Goal: Information Seeking & Learning: Learn about a topic

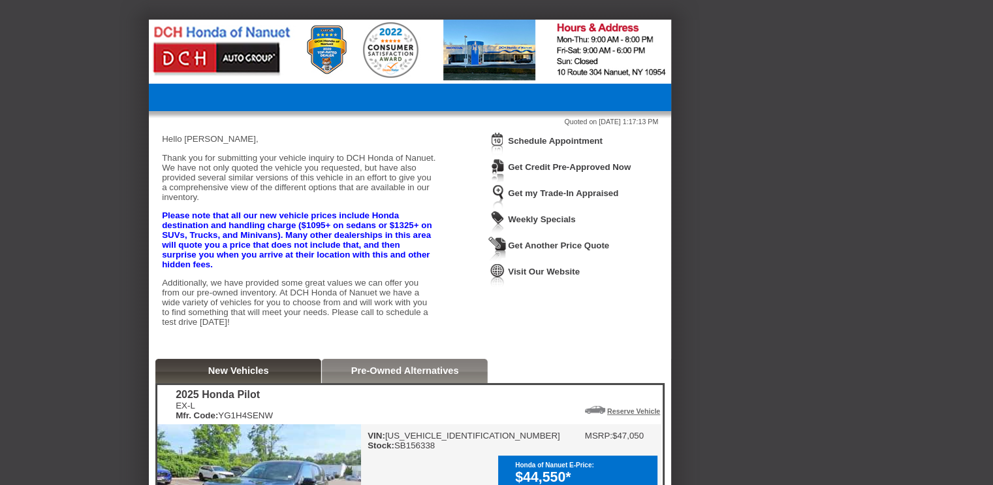
drag, startPoint x: 0, startPoint y: 0, endPoint x: 743, endPoint y: 436, distance: 861.0
click at [431, 383] on div "Pre-Owned Alternatives" at bounding box center [405, 371] width 166 height 24
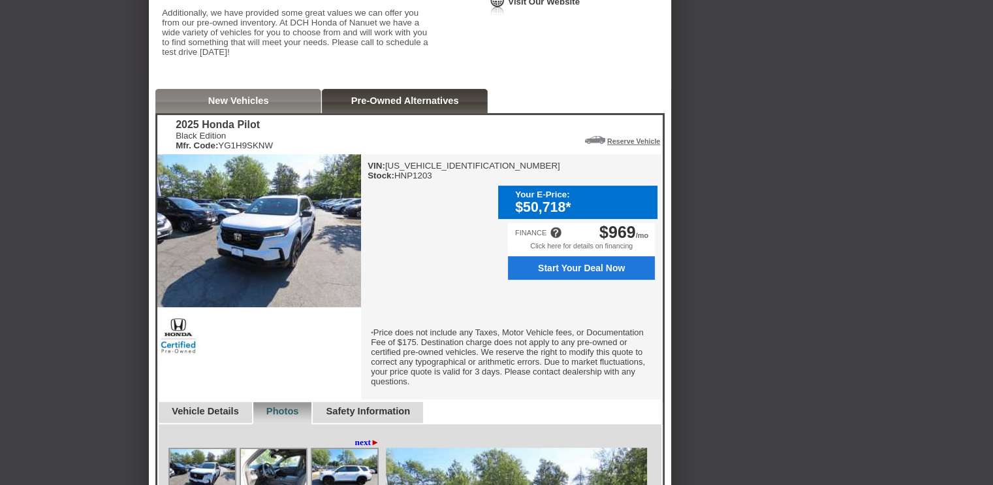
scroll to position [272, 0]
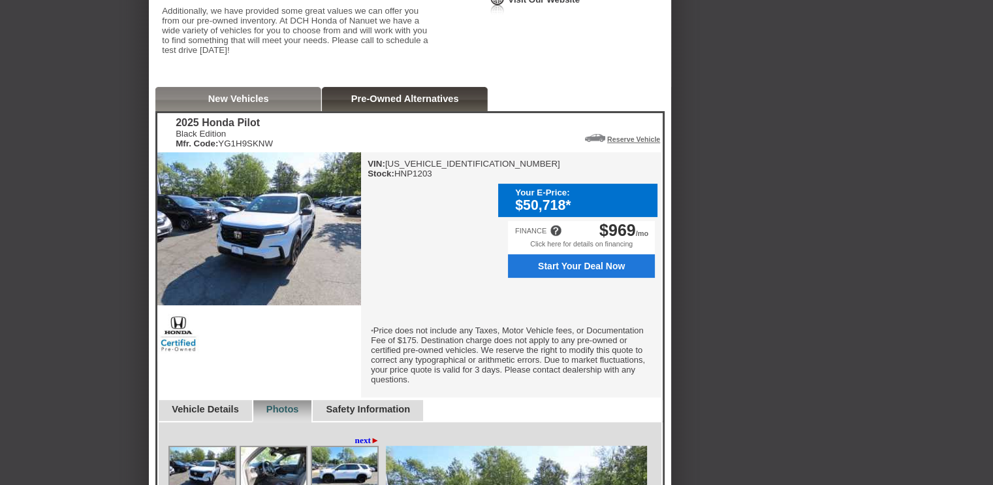
click at [269, 262] on img at bounding box center [259, 228] width 204 height 153
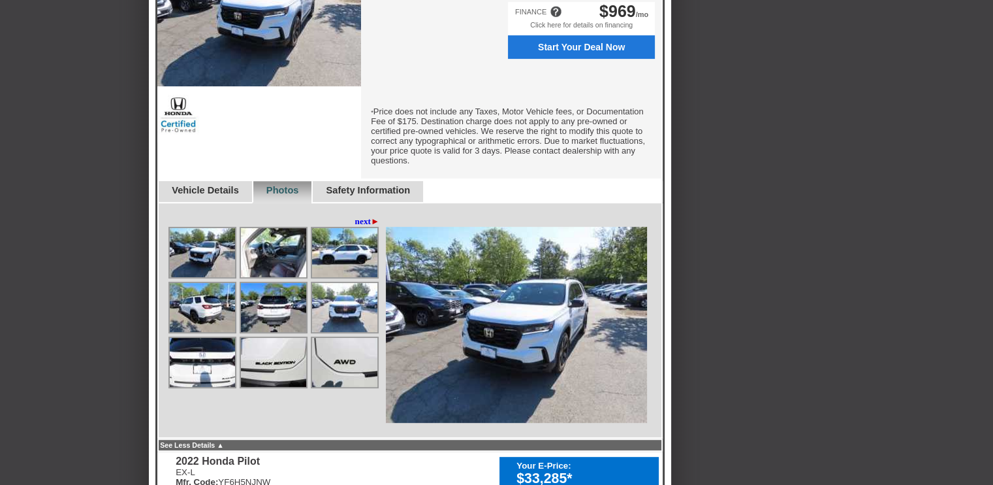
scroll to position [492, 0]
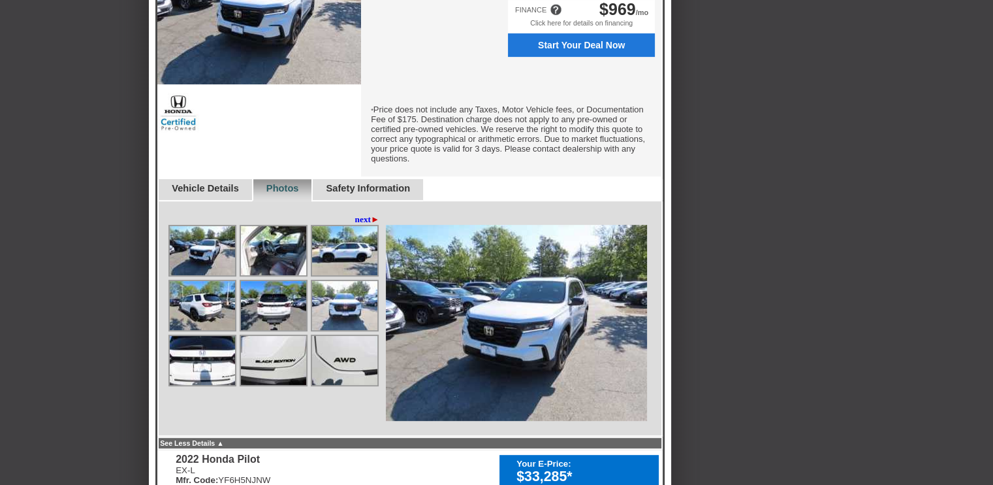
click at [258, 250] on img at bounding box center [273, 250] width 65 height 49
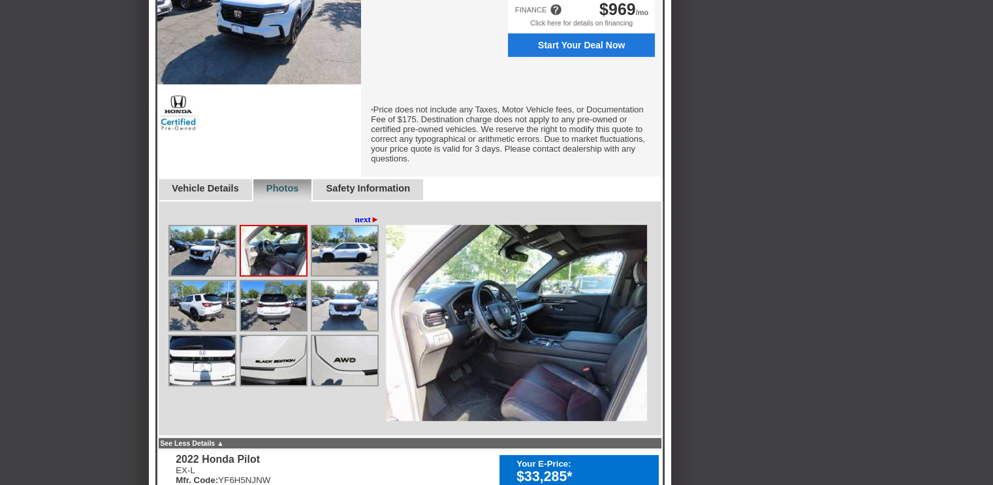
click at [342, 244] on img at bounding box center [344, 250] width 65 height 49
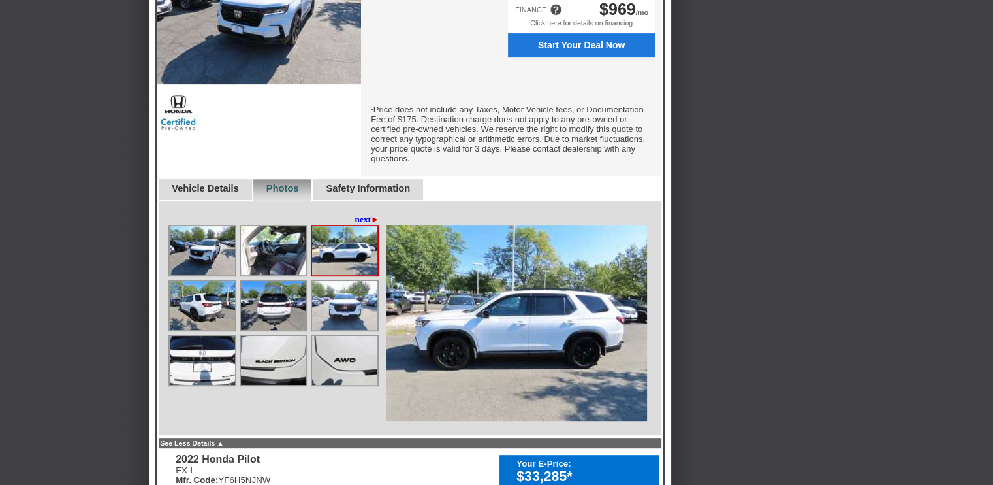
click at [203, 304] on img at bounding box center [202, 305] width 65 height 49
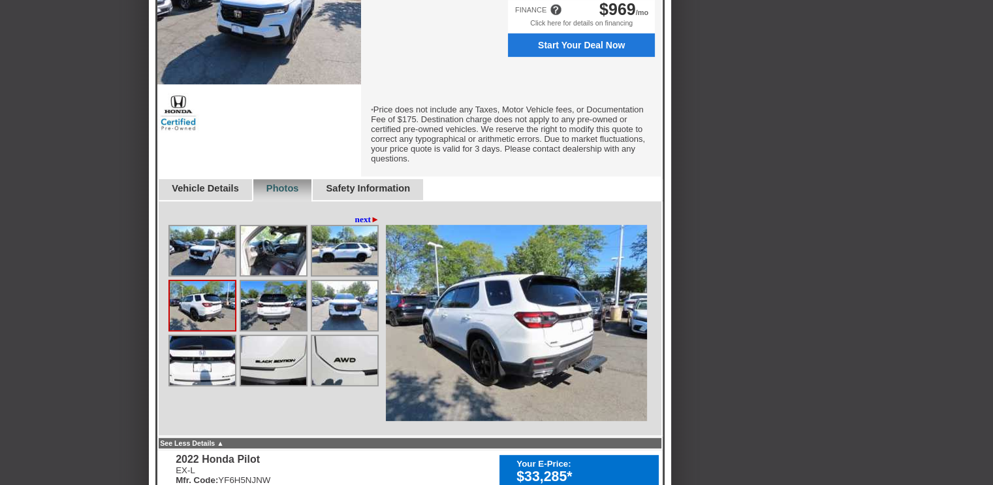
click at [203, 304] on img at bounding box center [202, 305] width 65 height 49
click at [271, 304] on img at bounding box center [273, 305] width 65 height 49
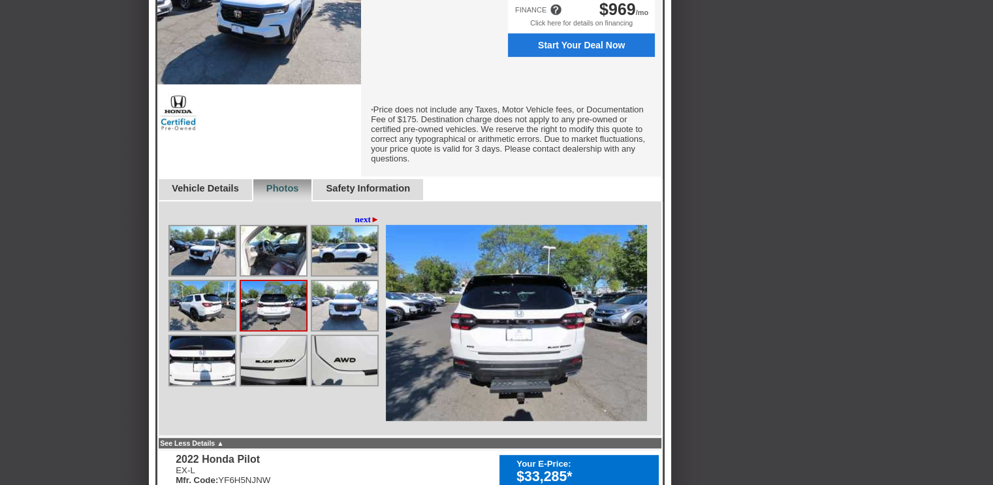
click at [332, 306] on img at bounding box center [344, 305] width 65 height 49
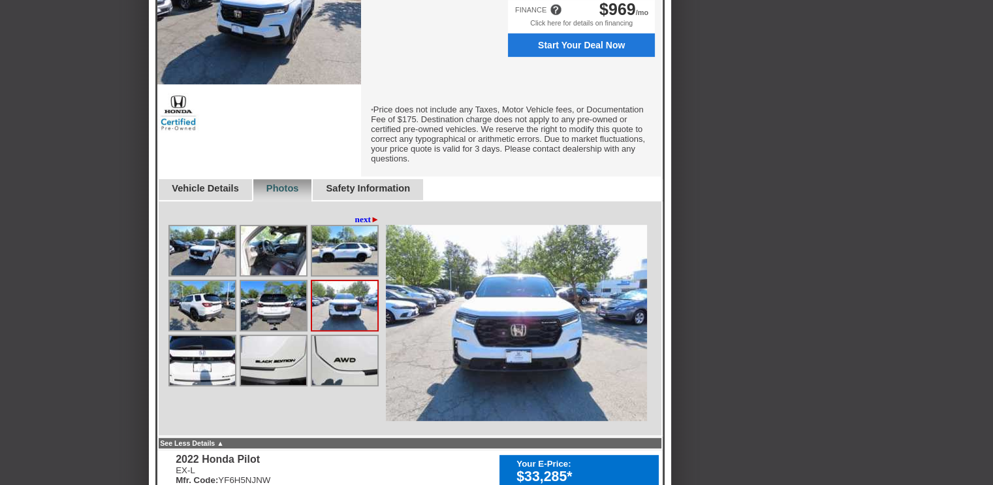
click at [193, 364] on img at bounding box center [202, 360] width 65 height 49
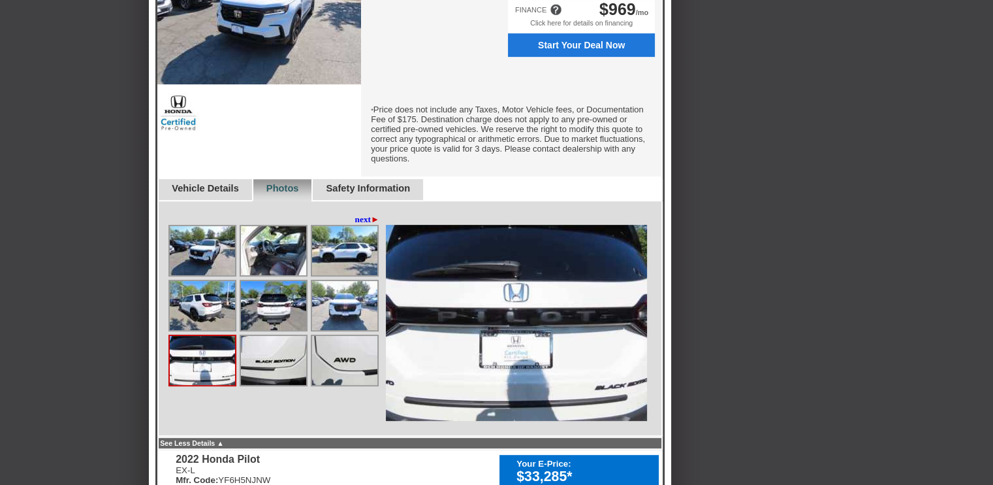
drag, startPoint x: 978, startPoint y: 254, endPoint x: 1001, endPoint y: 282, distance: 35.8
click at [993, 282] on html "Back To Quote [PERSON_NAME], DCH Honda of Nanuet is more than happy to schedule…" at bounding box center [496, 332] width 993 height 1648
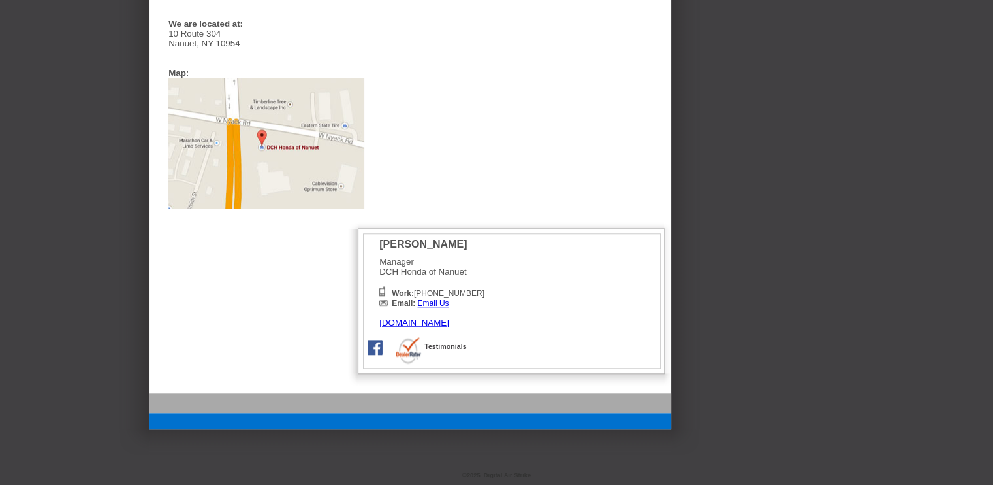
scroll to position [786, 0]
